Goal: Task Accomplishment & Management: Use online tool/utility

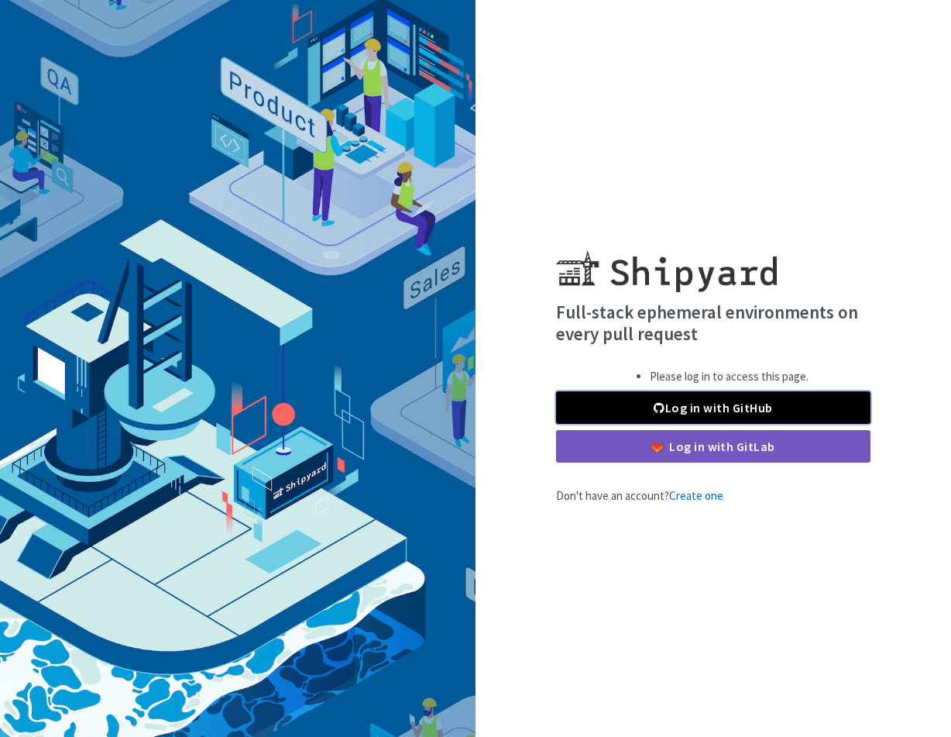
click at [728, 397] on link "Log in with GitHub" at bounding box center [713, 407] width 315 height 33
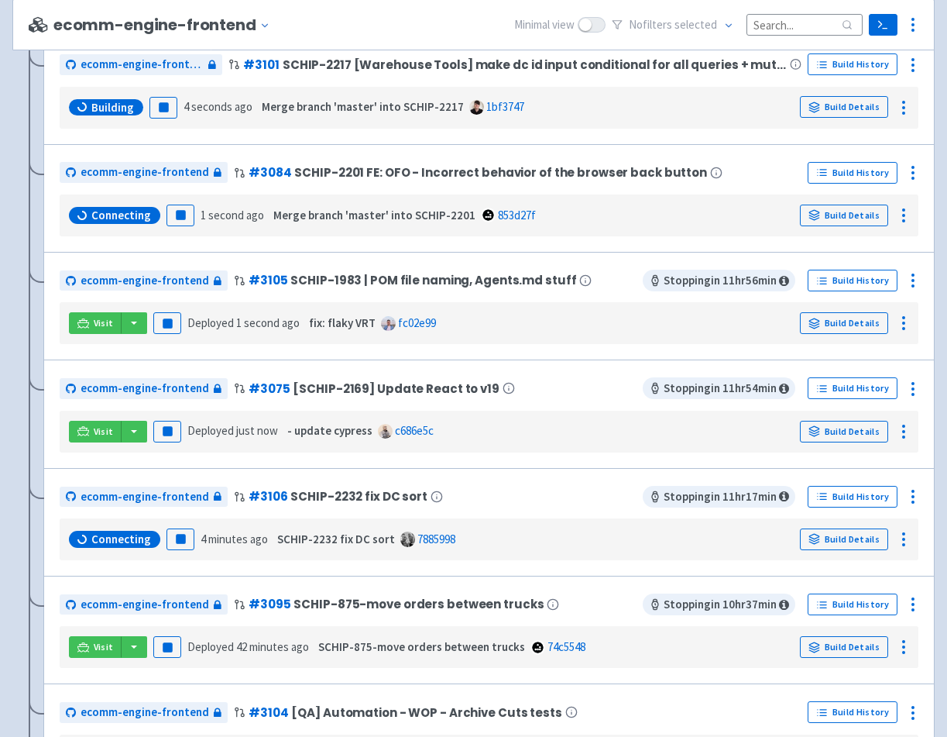
scroll to position [465, 0]
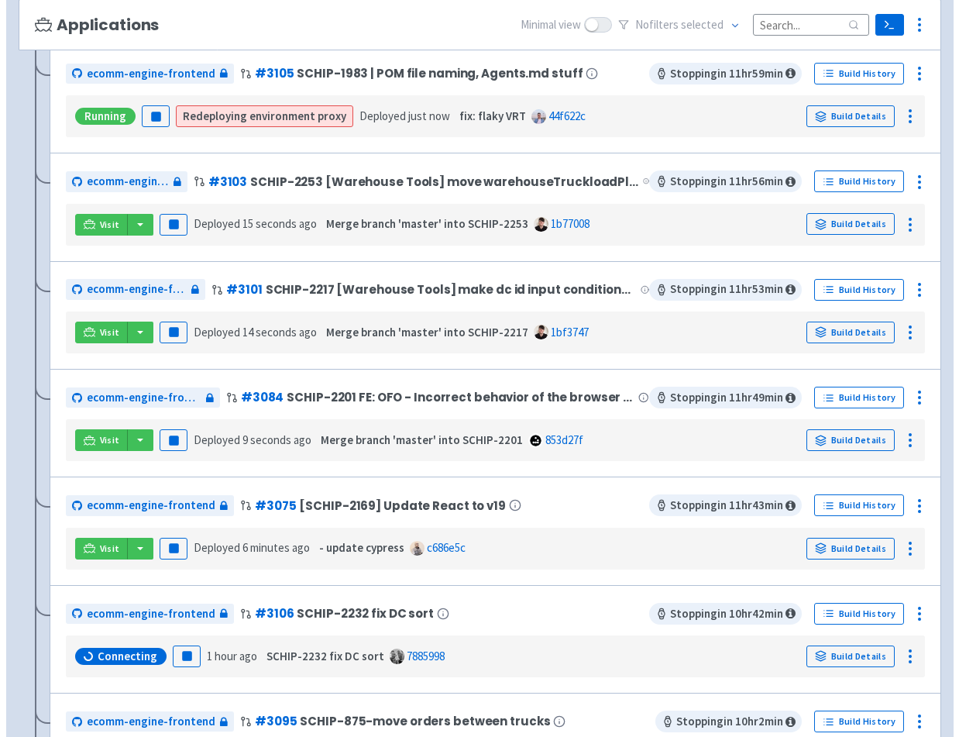
scroll to position [450, 0]
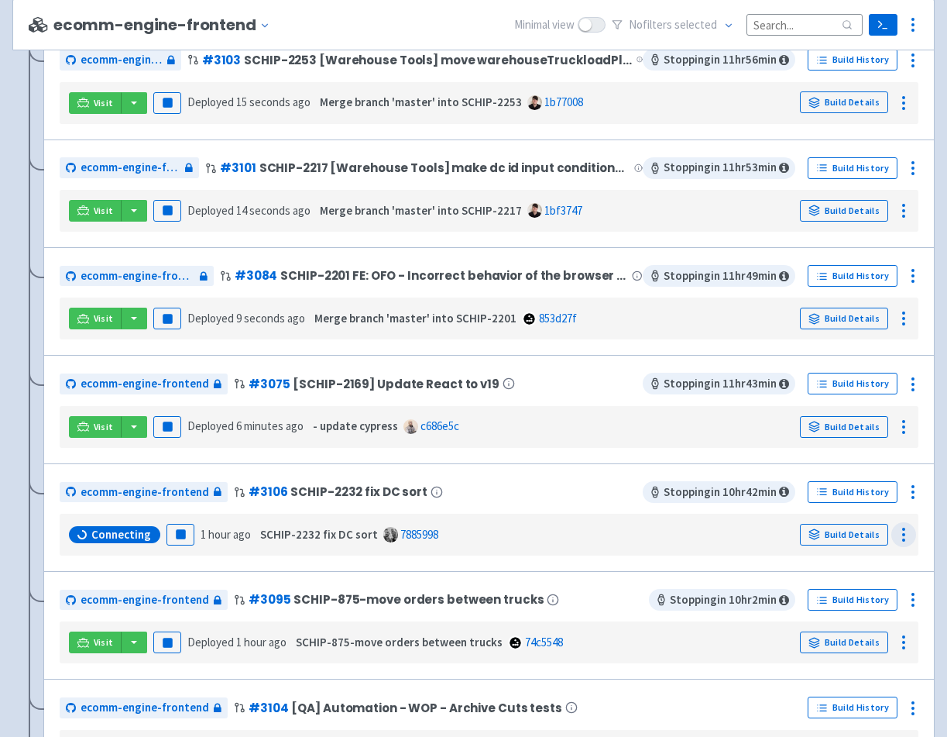
click at [908, 534] on icon at bounding box center [904, 534] width 19 height 19
click at [909, 500] on icon at bounding box center [913, 492] width 19 height 19
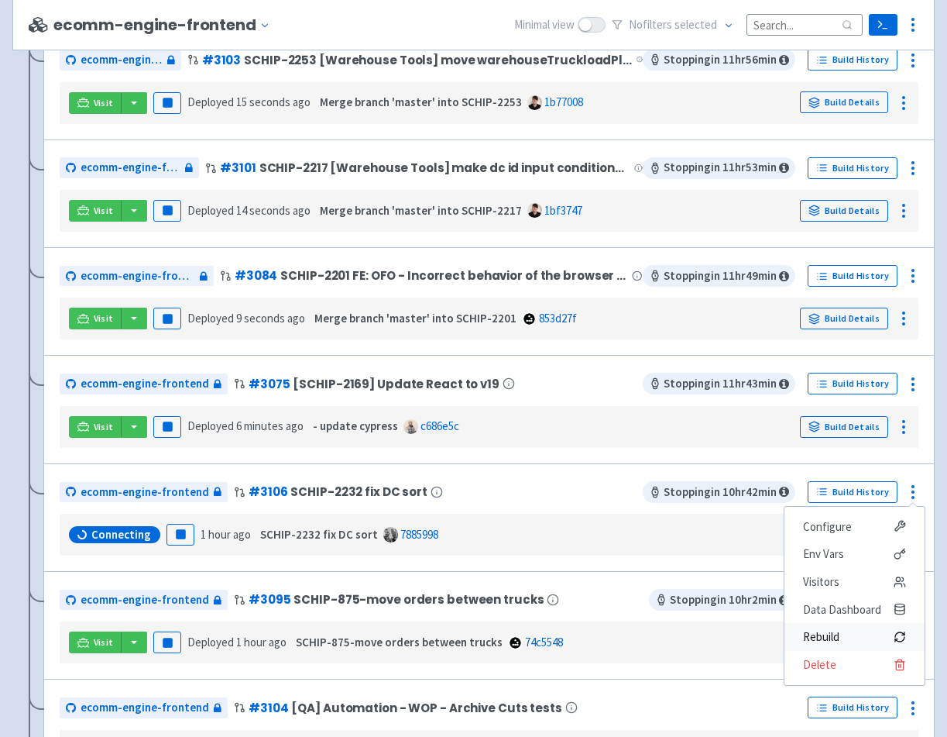
click at [840, 641] on span "Rebuild" at bounding box center [821, 637] width 36 height 22
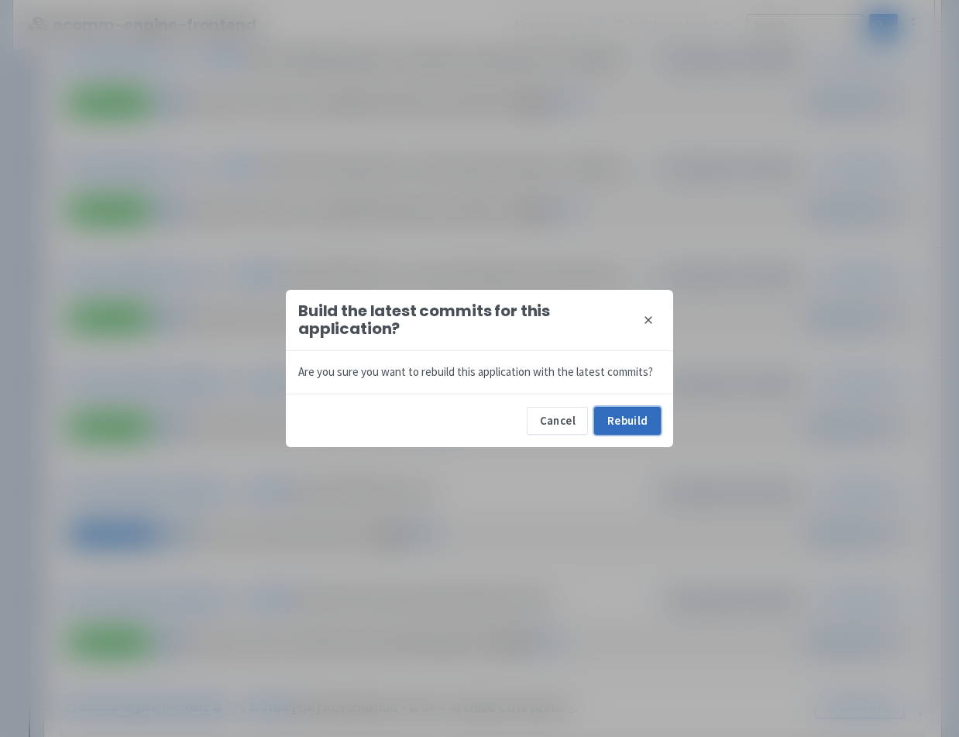
click at [645, 425] on button "Rebuild" at bounding box center [627, 421] width 67 height 28
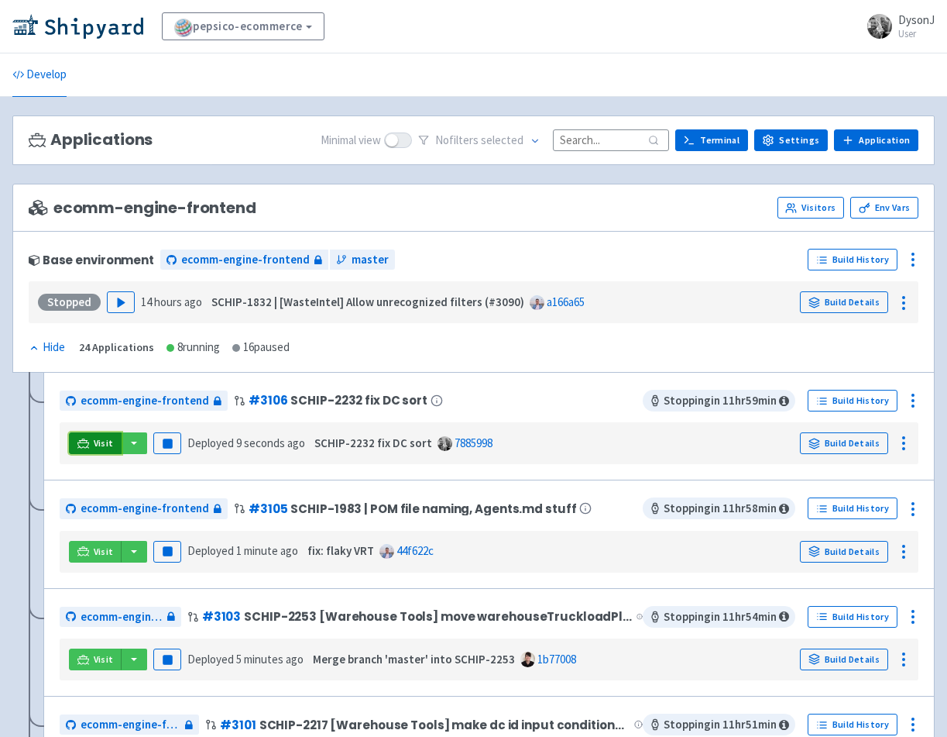
click at [85, 438] on icon at bounding box center [83, 444] width 12 height 12
